Goal: Transaction & Acquisition: Book appointment/travel/reservation

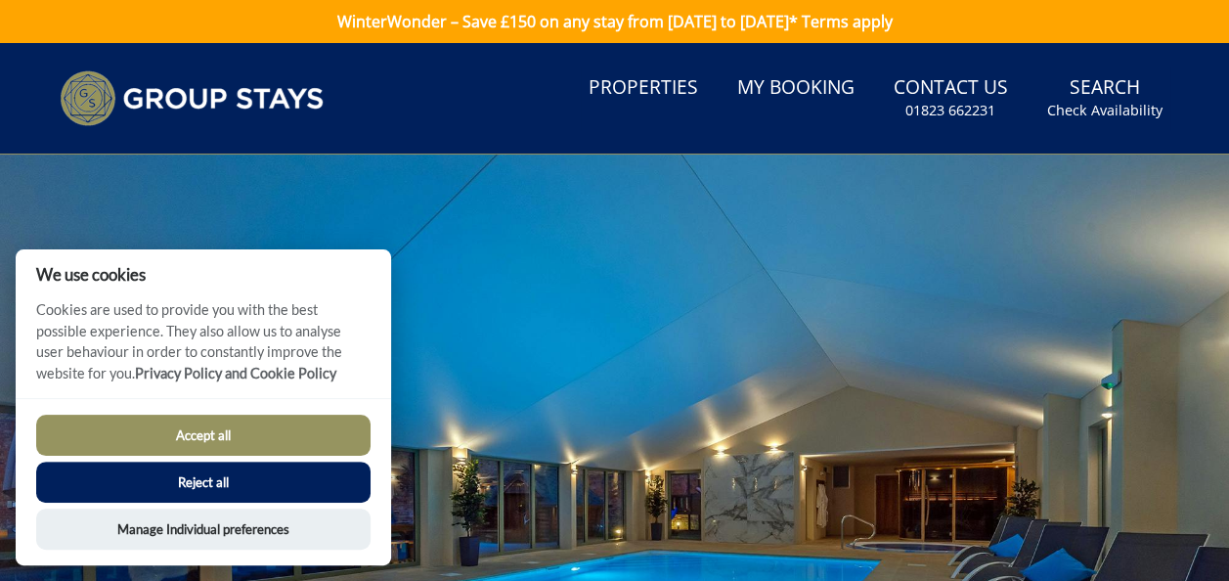
click at [189, 436] on button "Accept all" at bounding box center [203, 435] width 334 height 41
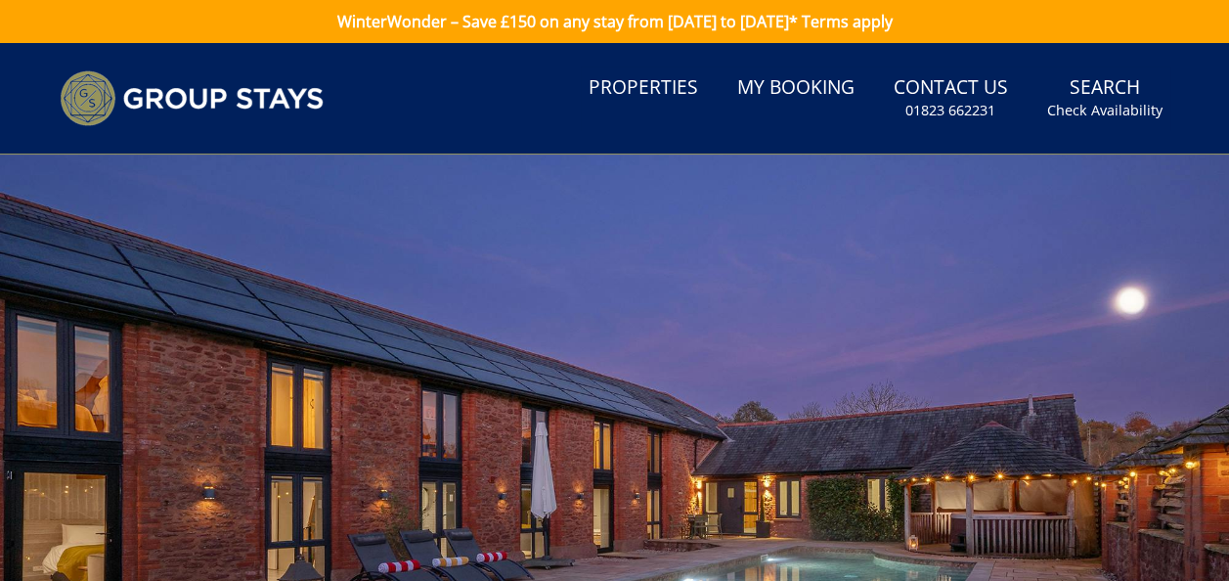
click at [516, 25] on link "WinterWonder – Save £150 on any stay from [DATE] to [DATE]* Terms apply" at bounding box center [614, 21] width 1229 height 43
click at [1131, 88] on link "Search Check Availability" at bounding box center [1104, 98] width 131 height 64
click at [1113, 117] on small "Check Availability" at bounding box center [1104, 111] width 115 height 20
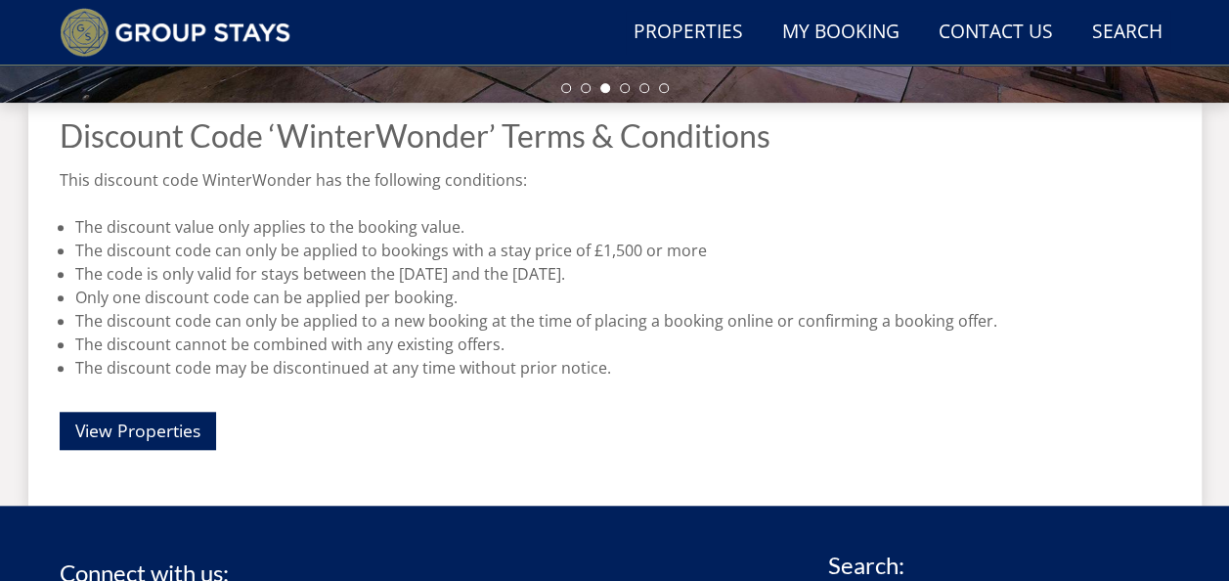
scroll to position [694, 0]
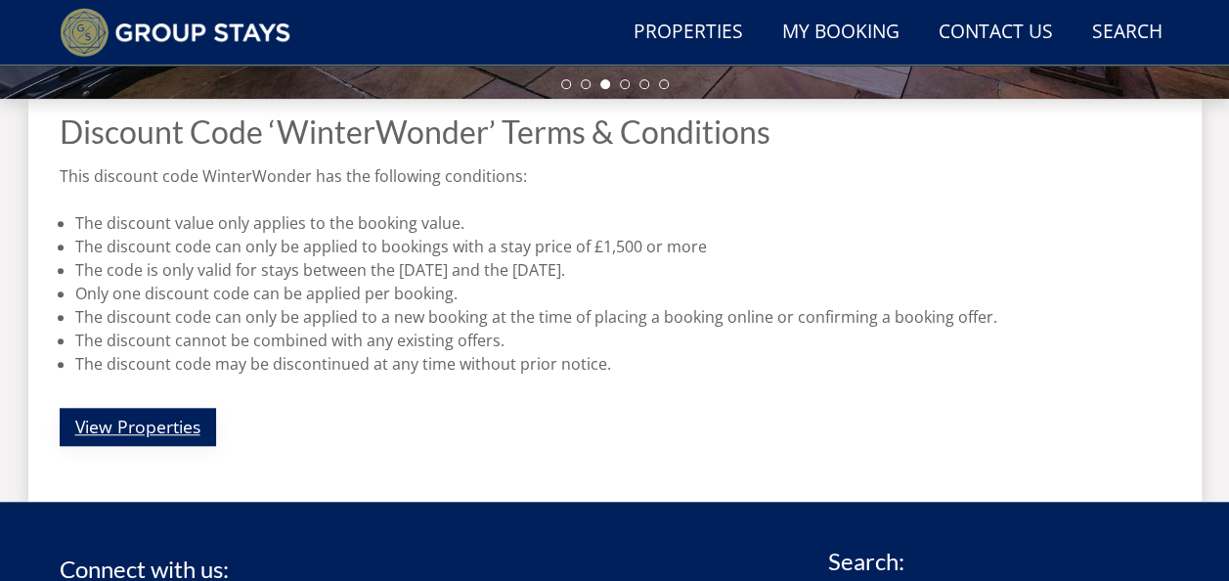
click at [147, 412] on link "View Properties" at bounding box center [138, 427] width 156 height 38
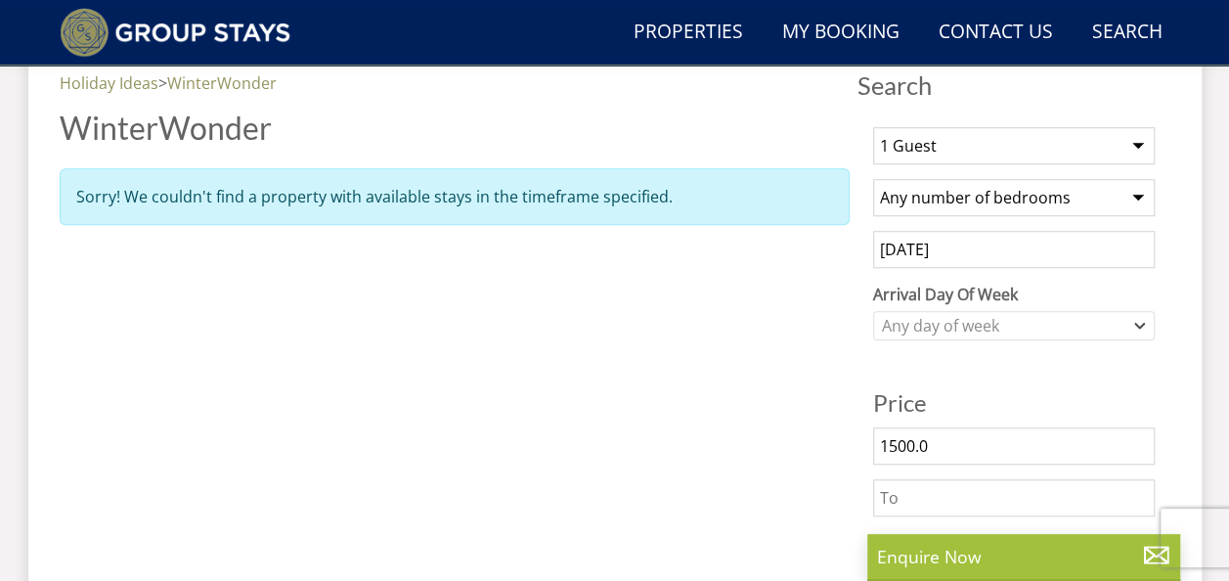
scroll to position [728, 0]
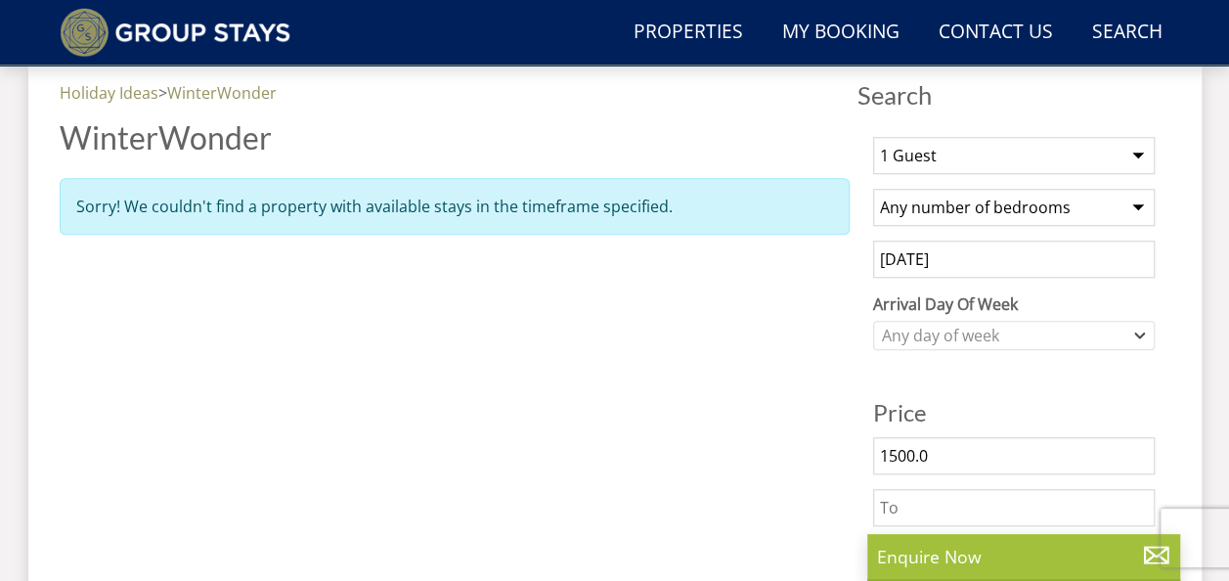
click at [1072, 151] on select "1 Guest 2 Guests 3 Guests 4 Guests 5 Guests 6 Guests 7 Guests 8 Guests 9 Guests…" at bounding box center [1014, 155] width 282 height 37
select select "7"
click at [873, 137] on select "1 Guest 2 Guests 3 Guests 4 Guests 5 Guests 6 Guests 7 Guests 8 Guests 9 Guests…" at bounding box center [1014, 155] width 282 height 37
click at [964, 196] on select "Any number of bedrooms 1 Bedroom 2 Bedrooms 3 Bedrooms 4 Bedrooms 5 Bedrooms 6 …" at bounding box center [1014, 207] width 282 height 37
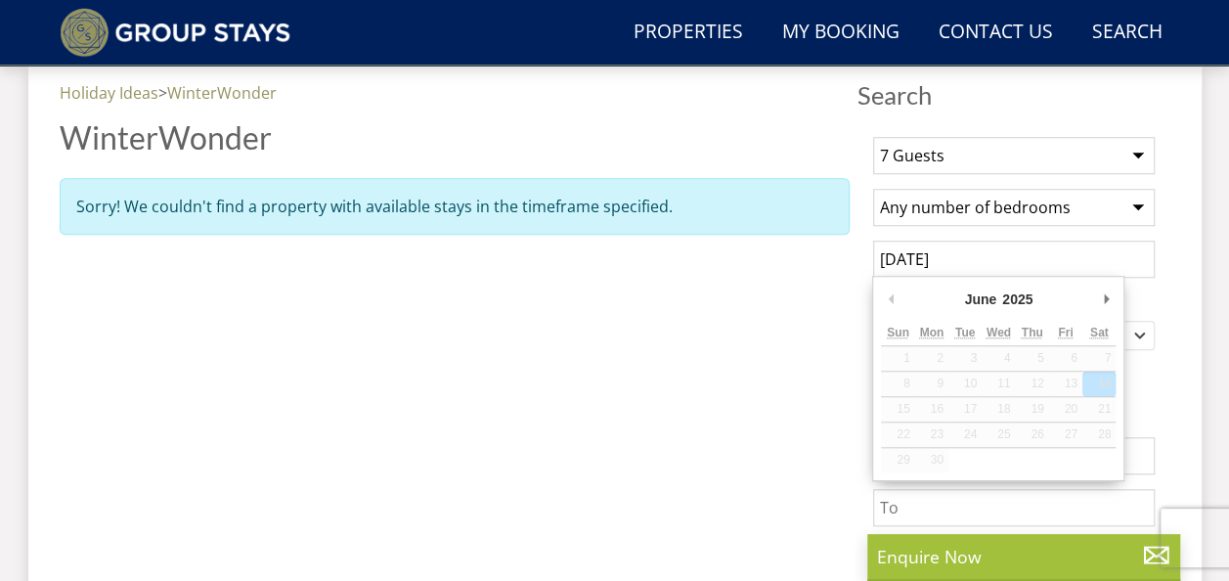
click at [947, 255] on input "[DATE]" at bounding box center [1014, 259] width 282 height 37
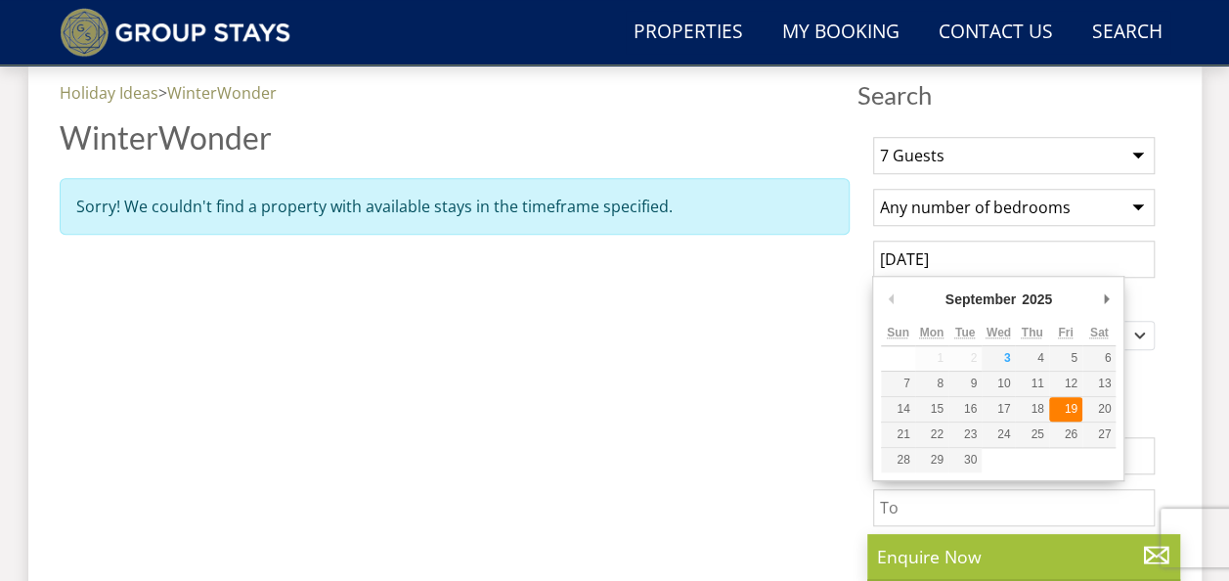
type input "[DATE]"
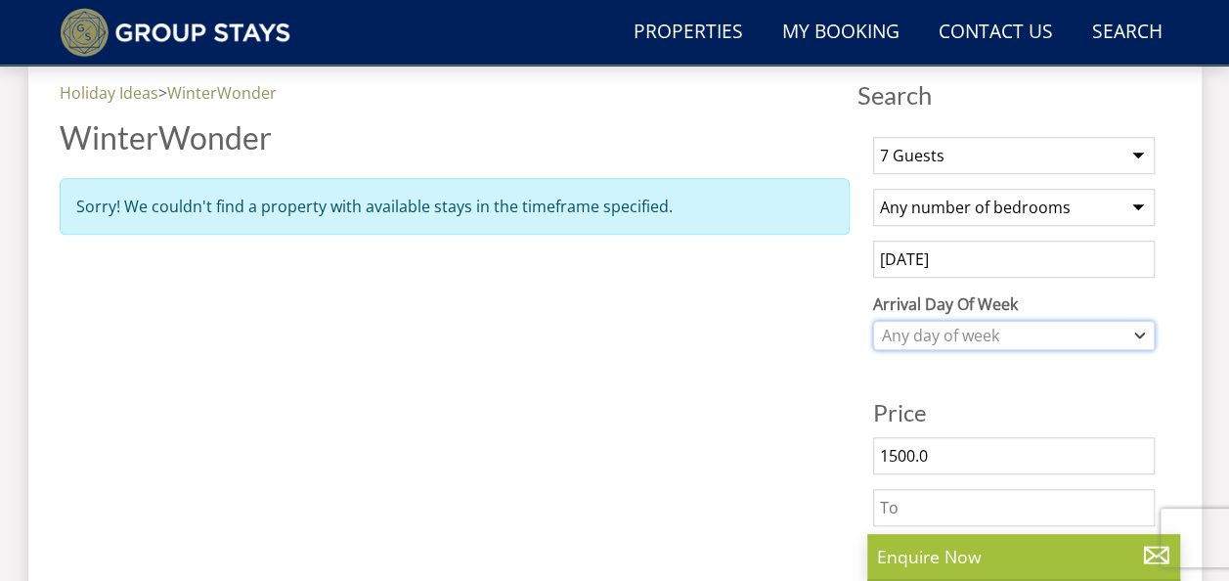
click at [1025, 332] on div "Any day of week" at bounding box center [1003, 336] width 253 height 22
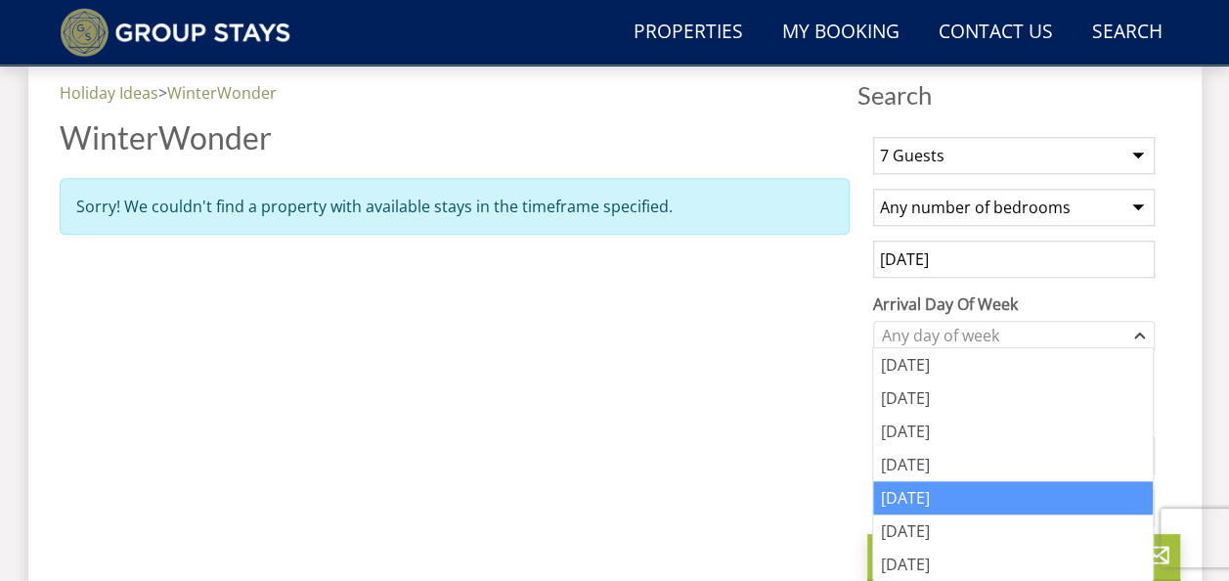
click at [926, 495] on div "[DATE]" at bounding box center [1013, 497] width 280 height 33
click at [788, 405] on div "Properties Holiday Ideas > WinterWonder WinterWonder Sorry! We couldn't find a …" at bounding box center [455, 433] width 790 height 705
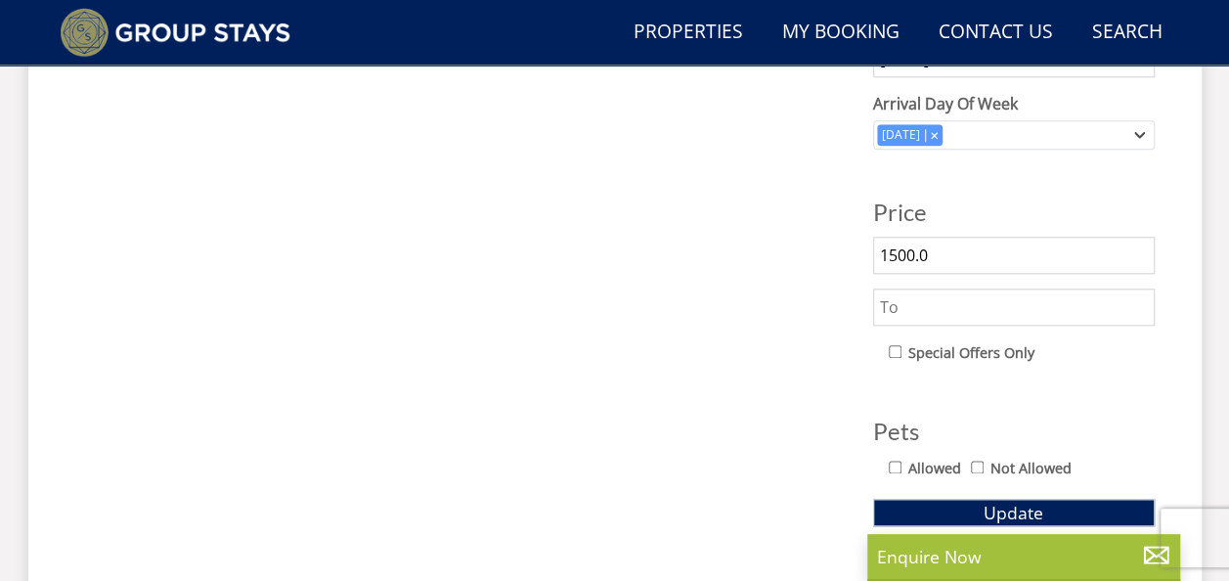
scroll to position [926, 0]
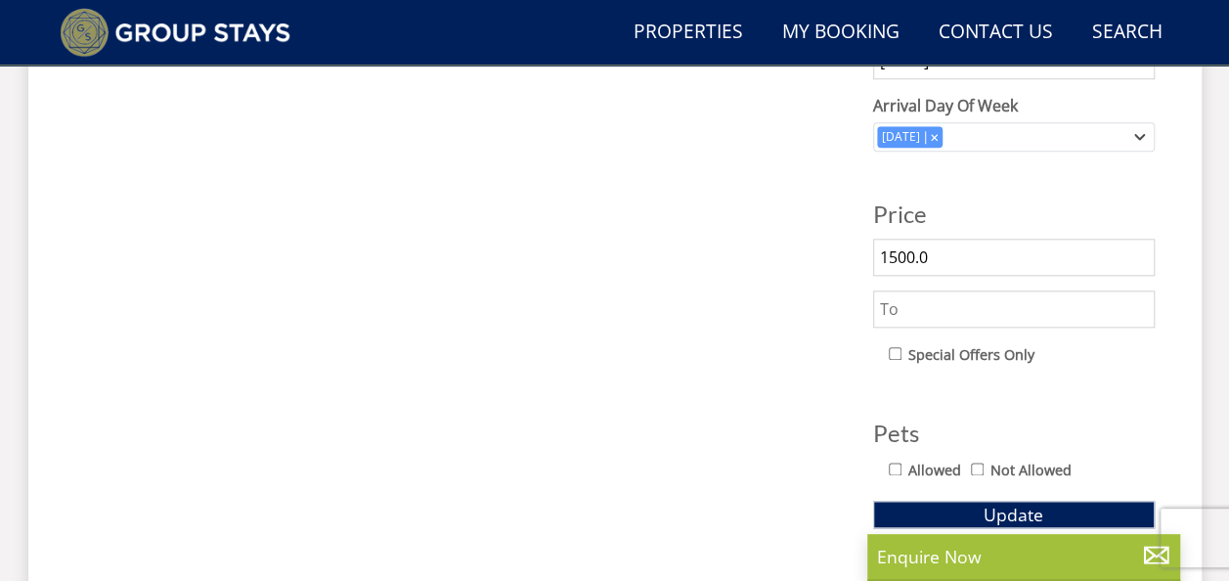
drag, startPoint x: 947, startPoint y: 248, endPoint x: 830, endPoint y: 247, distance: 116.4
click at [830, 247] on div "Search Search 1 Guest 2 Guests 3 Guests 4 Guests 5 Guests 6 Guests 7 Guests 8 G…" at bounding box center [615, 235] width 1111 height 705
click at [1021, 511] on span "Update" at bounding box center [1014, 514] width 60 height 23
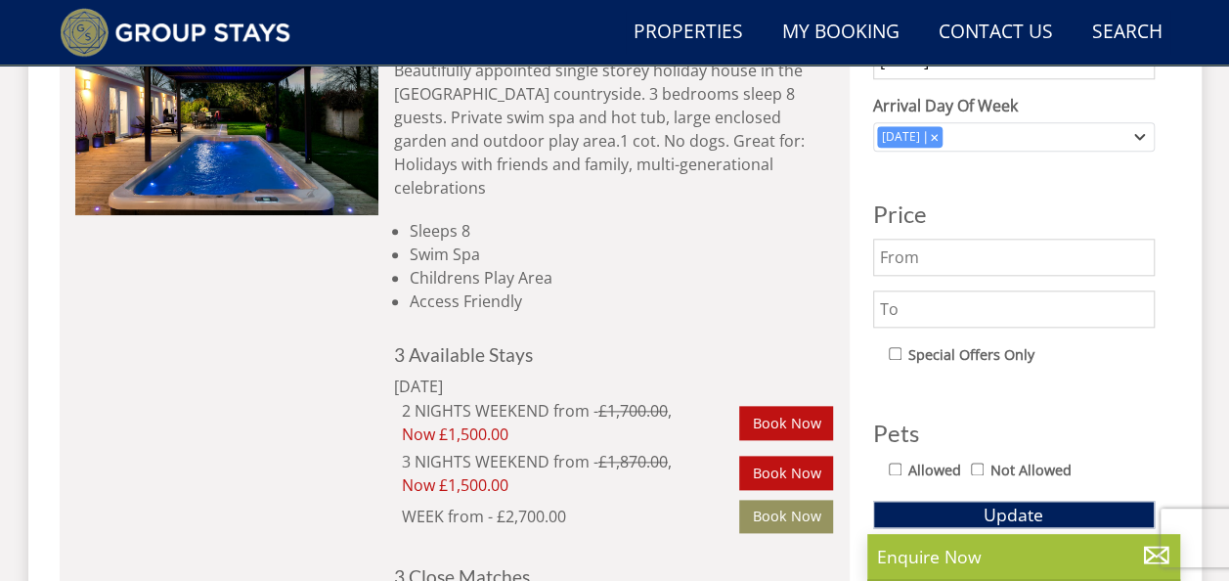
click at [895, 467] on input "Allowed" at bounding box center [895, 469] width 13 height 13
checkbox input "true"
click at [910, 510] on button "Update" at bounding box center [1014, 514] width 282 height 27
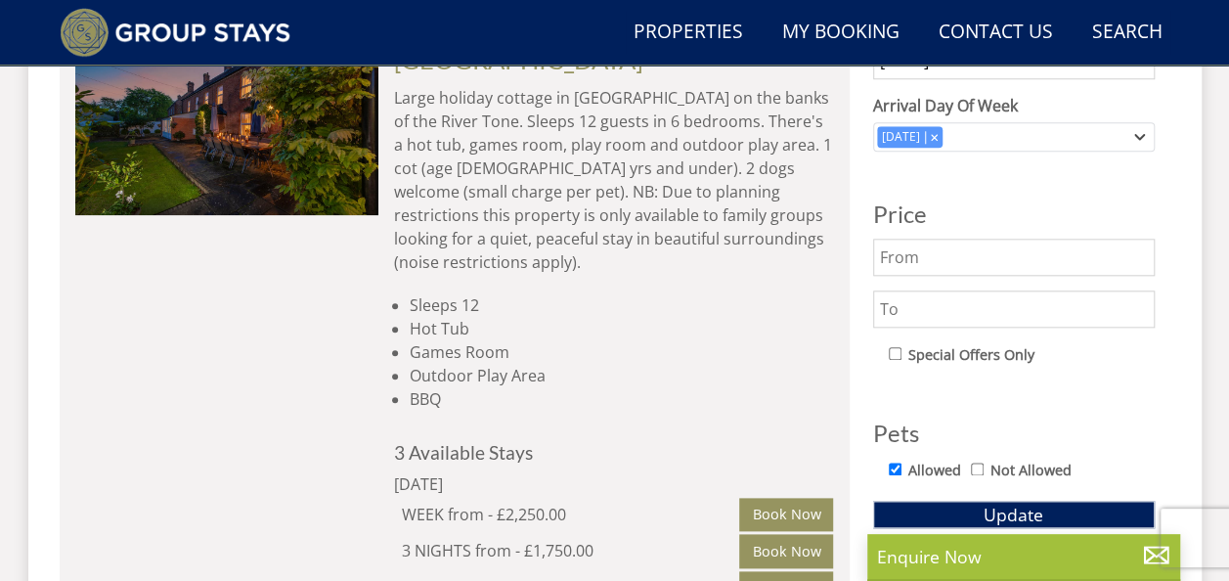
click at [622, 496] on div "WEEK from - £2,250.00 Book Now" at bounding box center [614, 514] width 440 height 37
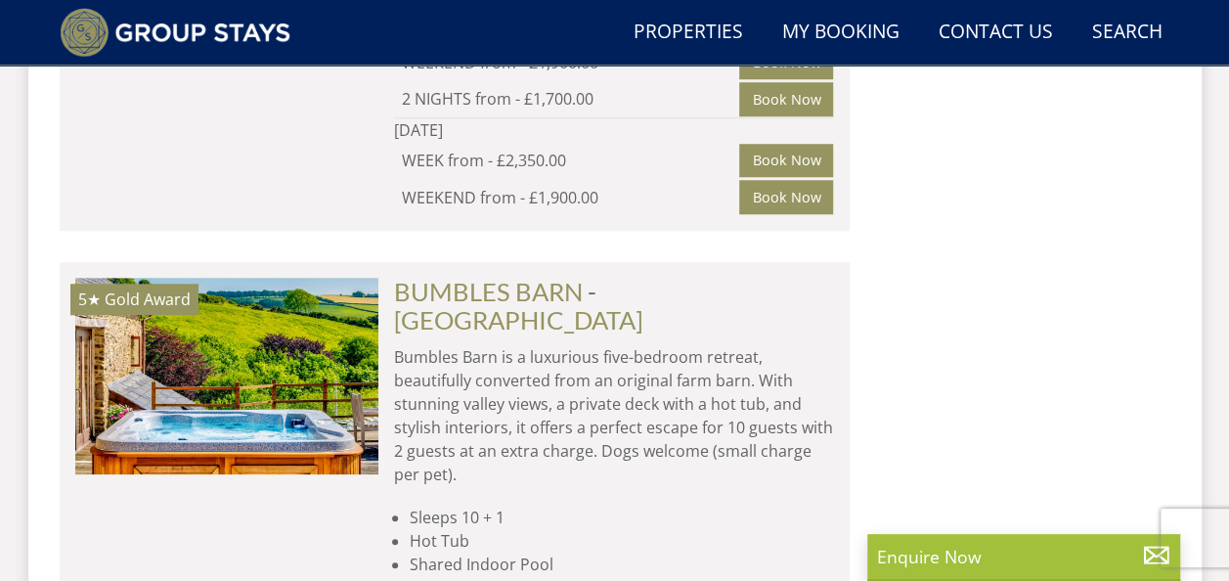
scroll to position [8201, 0]
